Goal: Task Accomplishment & Management: Manage account settings

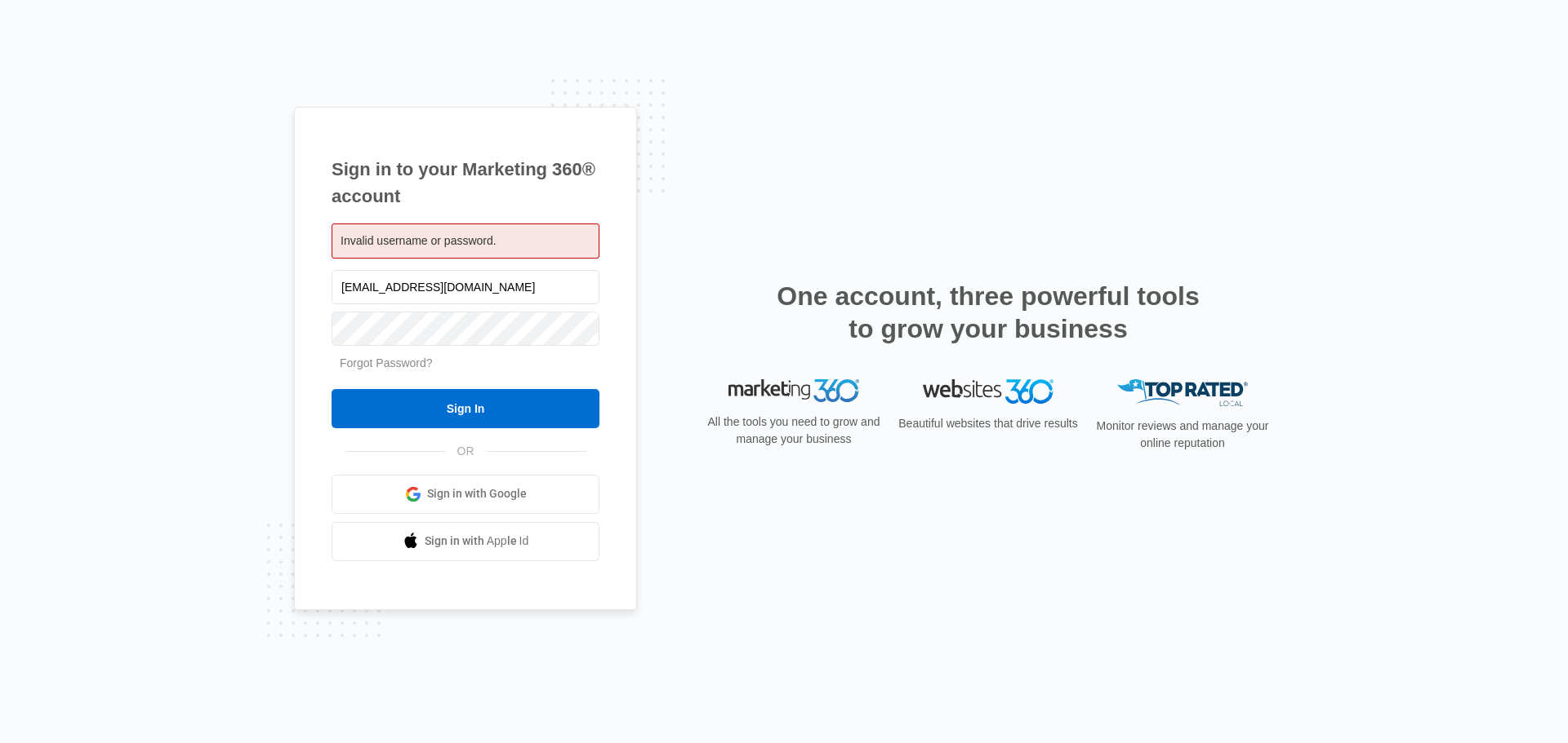
click at [379, 364] on link "Forgot Password?" at bounding box center [386, 363] width 93 height 13
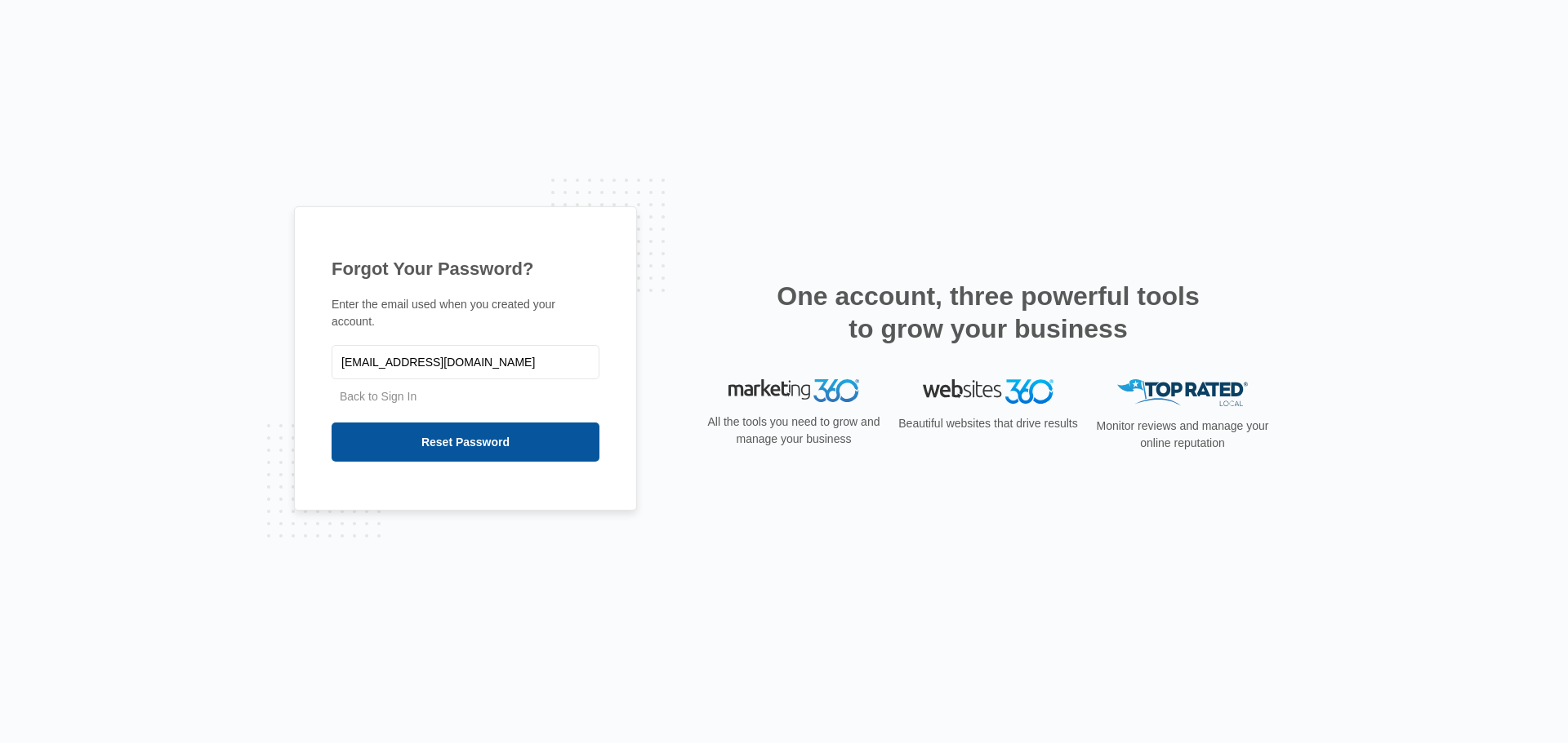
type input "[EMAIL_ADDRESS][DOMAIN_NAME]"
click at [419, 436] on input "Reset Password" at bounding box center [465, 442] width 267 height 39
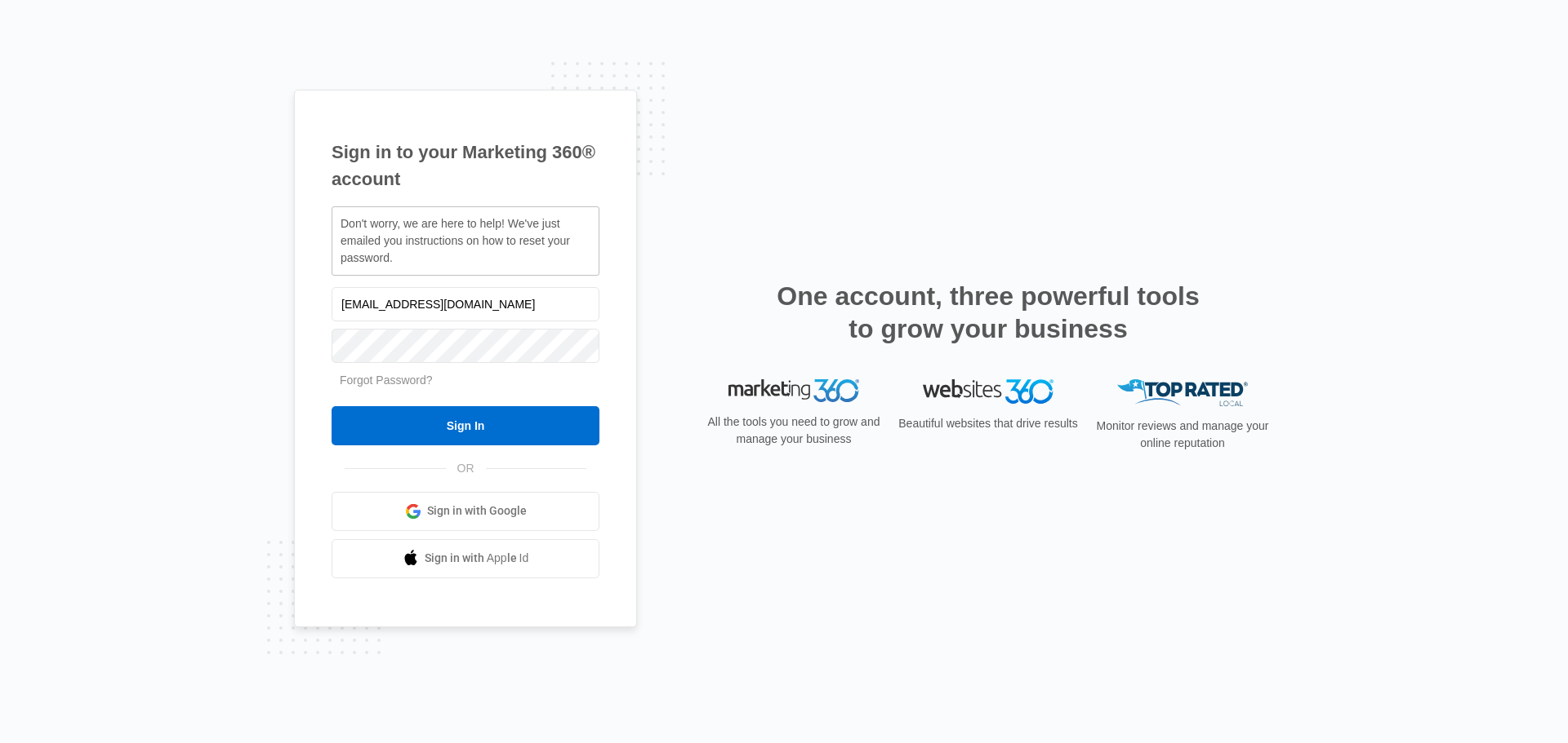
drag, startPoint x: 376, startPoint y: 304, endPoint x: 296, endPoint y: 315, distance: 80.8
click at [296, 315] on div "Sign in to your Marketing 360® account Don't worry, we are here to help! We've …" at bounding box center [465, 359] width 343 height 538
type input "[EMAIL_ADDRESS][DOMAIN_NAME]"
click at [418, 434] on input "Sign In" at bounding box center [465, 426] width 267 height 39
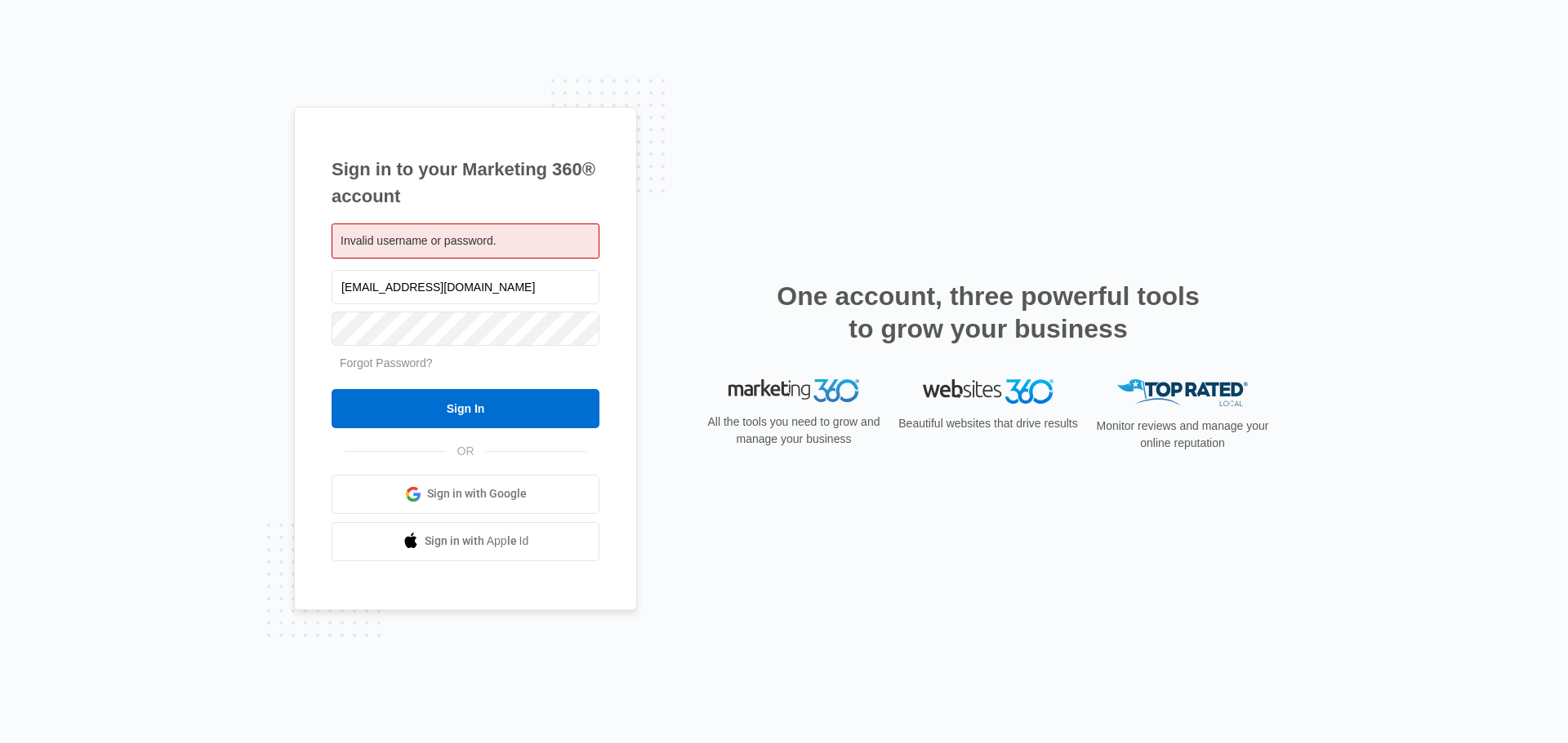
drag, startPoint x: 391, startPoint y: 287, endPoint x: 306, endPoint y: 287, distance: 85.0
click at [306, 287] on div "Sign in to your Marketing 360® account Invalid username or password. [EMAIL_ADD…" at bounding box center [465, 358] width 343 height 503
type input "[EMAIL_ADDRESS][DOMAIN_NAME]"
click at [383, 365] on link "Forgot Password?" at bounding box center [386, 363] width 93 height 13
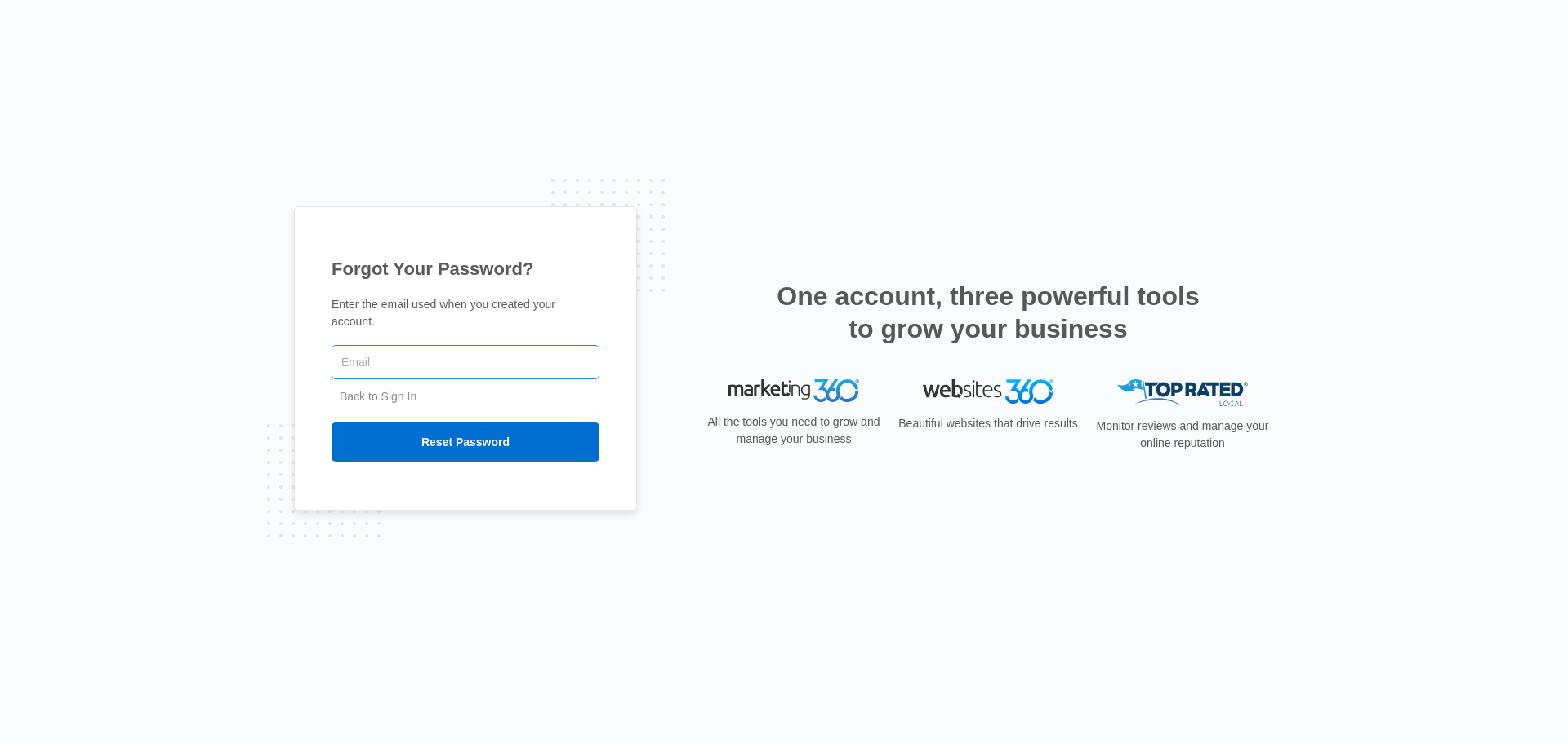
click at [383, 353] on input "text" at bounding box center [465, 362] width 267 height 34
